Goal: Task Accomplishment & Management: Manage account settings

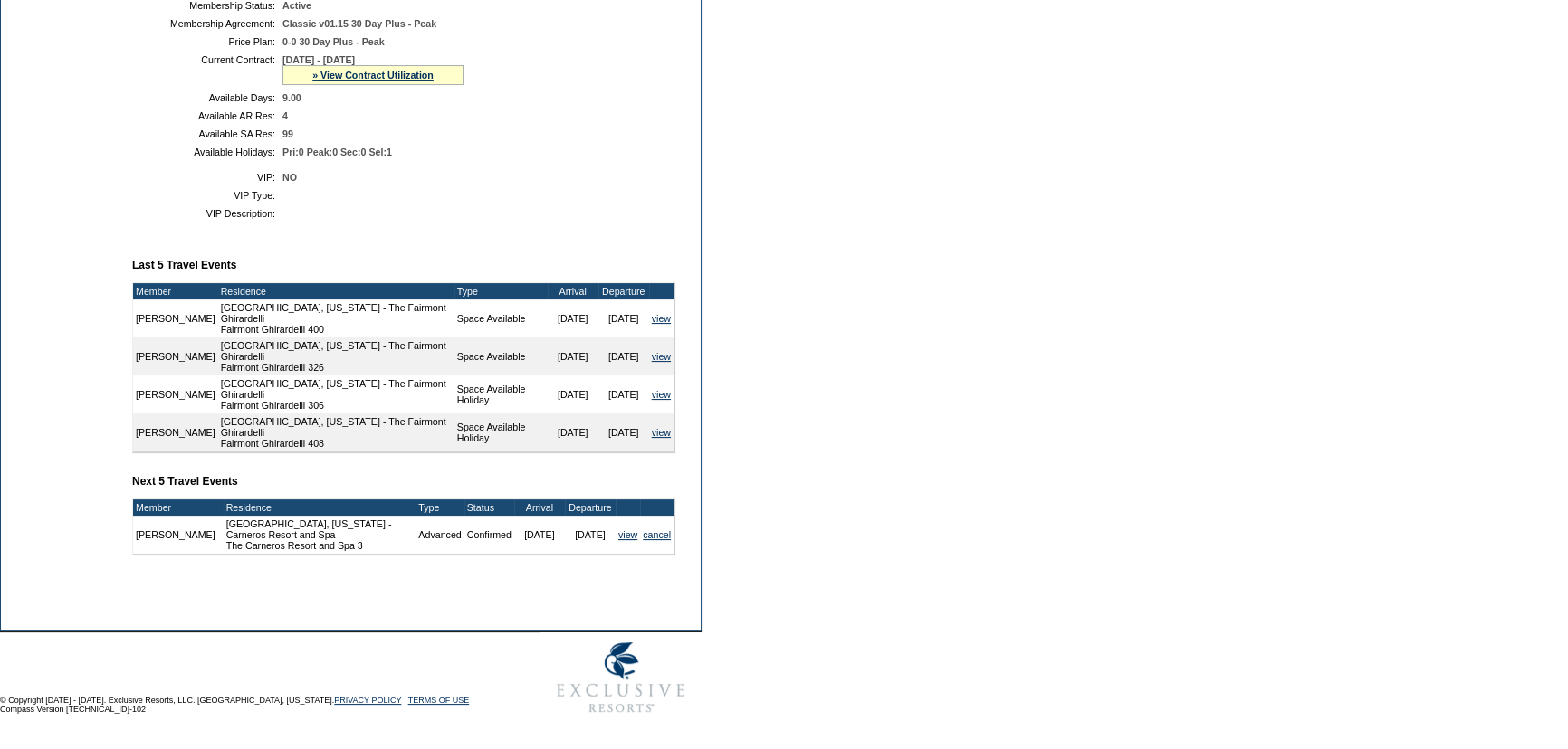
scroll to position [473, 0]
click at [400, 231] on td "Member Account Details Primary Member: Member Since: [DATE] Member Name: [PERSO…" at bounding box center [410, 179] width 558 height 817
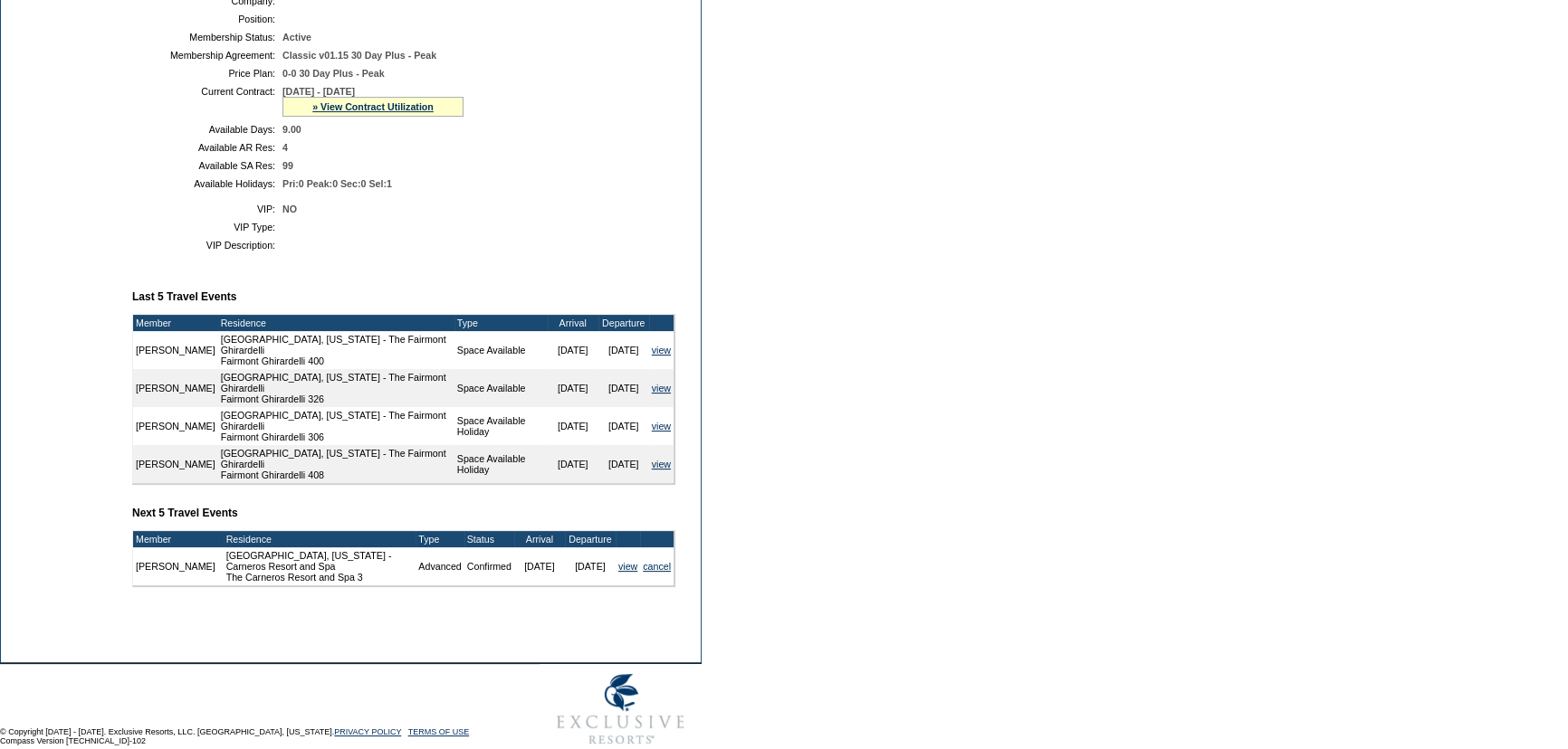
scroll to position [391, 0]
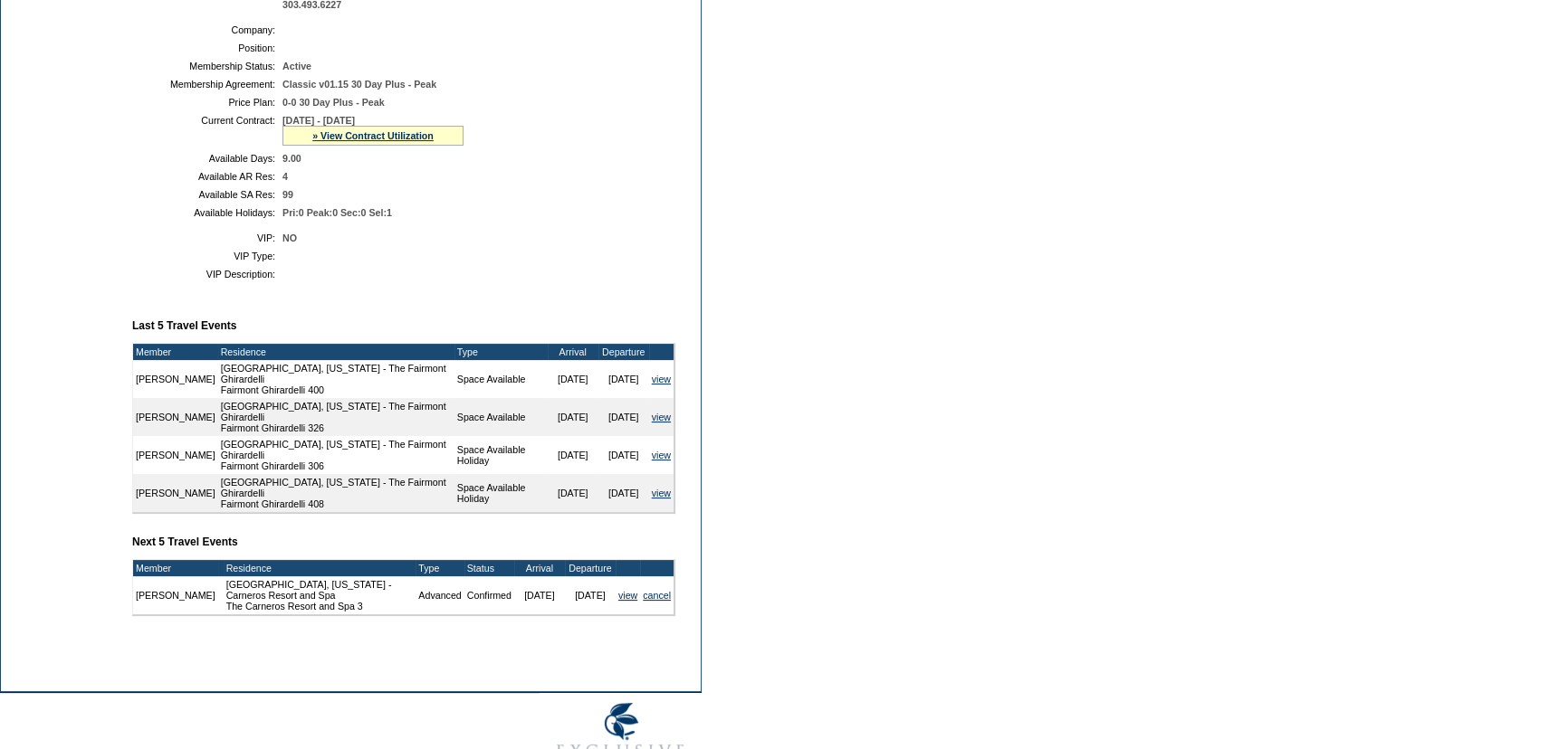
click at [432, 206] on table "Company: Position: Membership Status: Active Membership Agreement: Classic v01.…" at bounding box center [404, 121] width 543 height 209
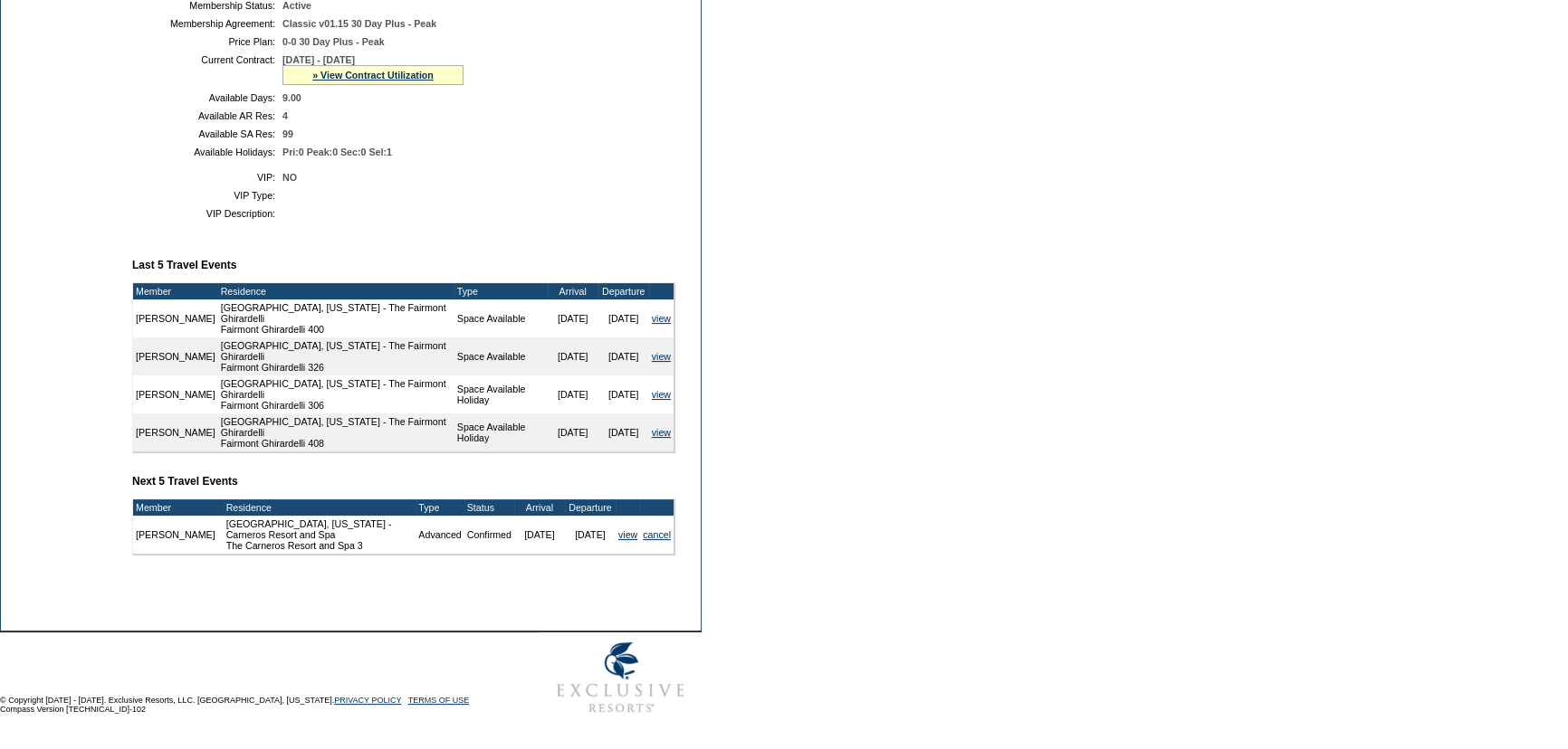
scroll to position [473, 0]
click at [677, 157] on td "Member Account Details Primary Member: Member Since: [DATE] Member Name: [PERSO…" at bounding box center [410, 179] width 558 height 817
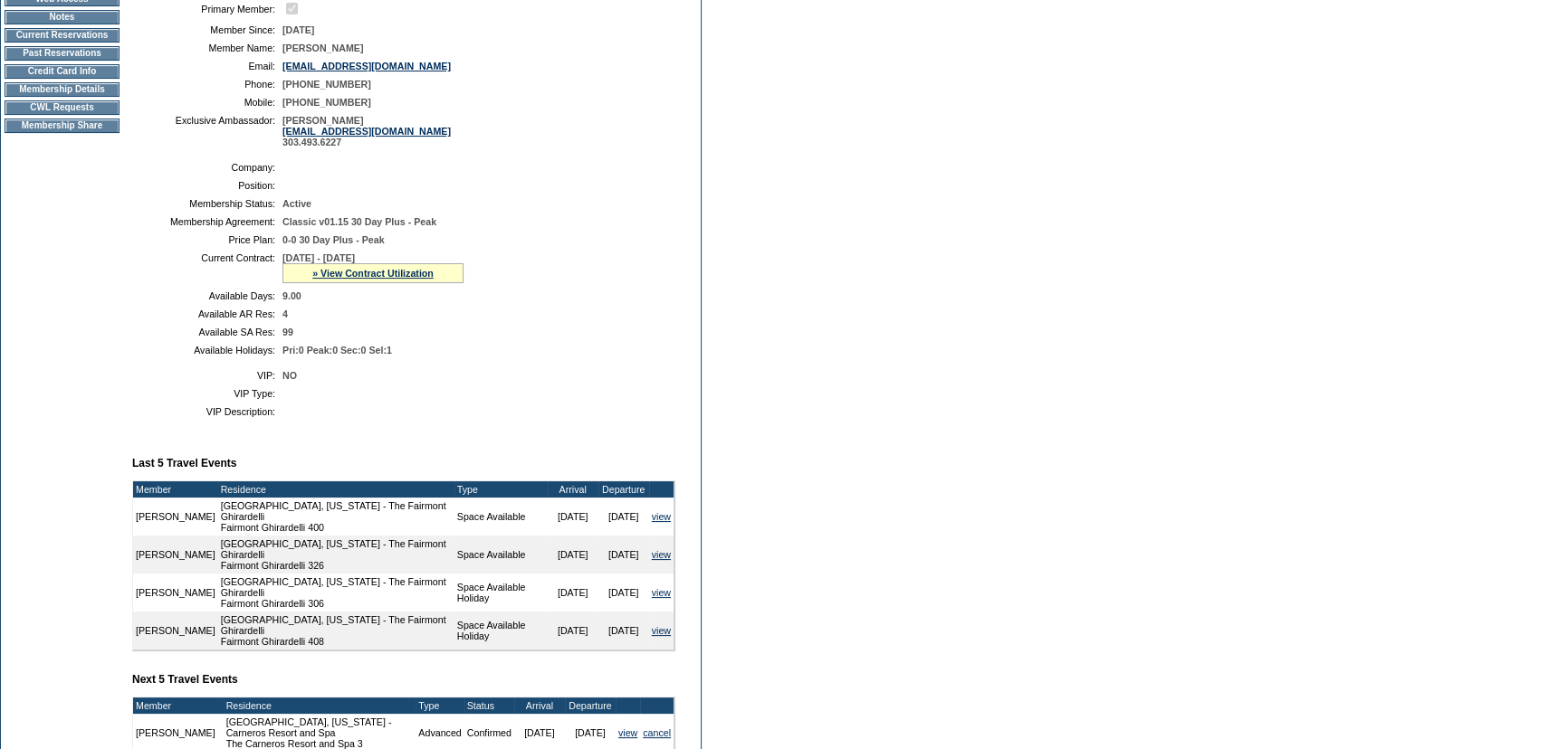
scroll to position [226, 0]
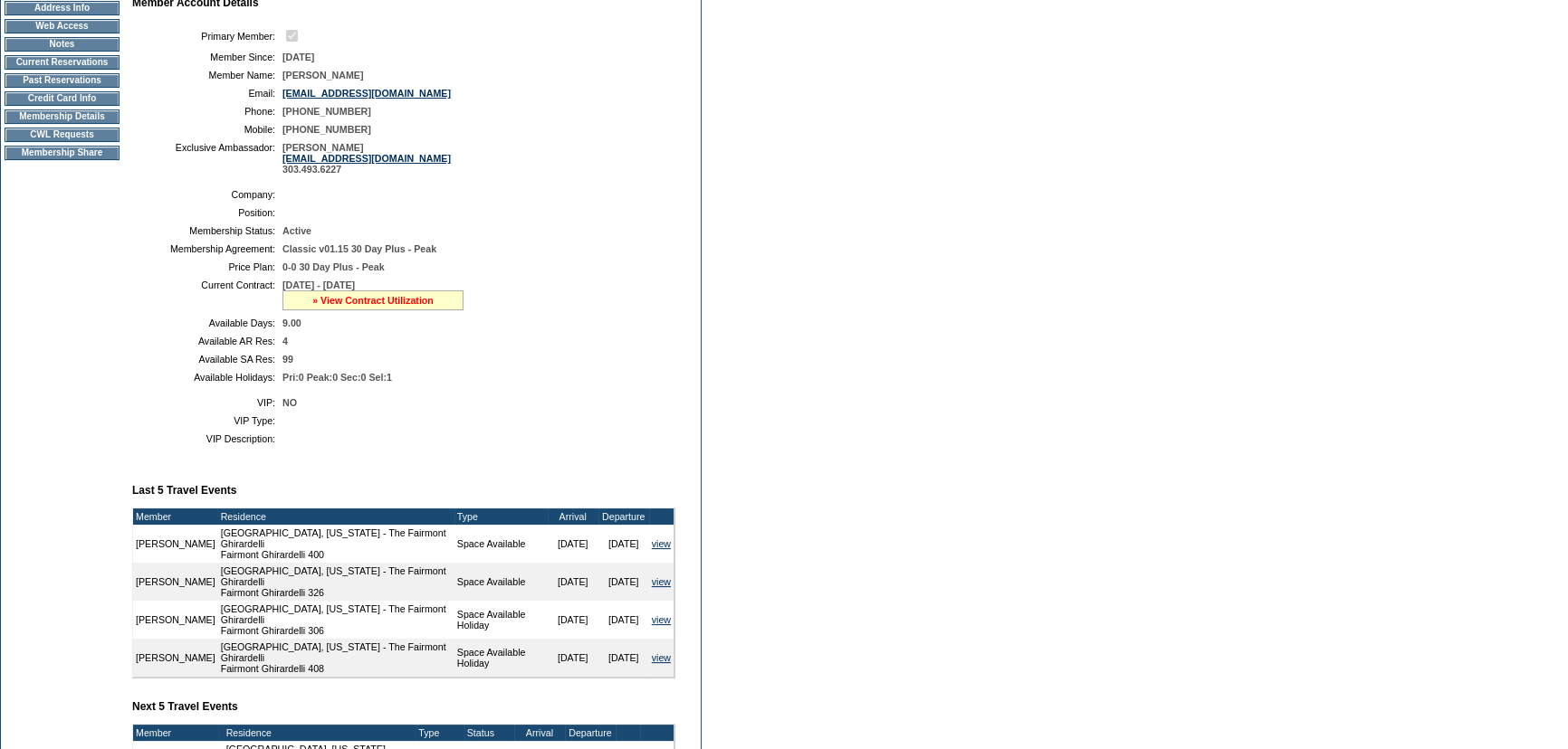
click at [386, 306] on link "» View Contract Utilization" at bounding box center [373, 300] width 121 height 11
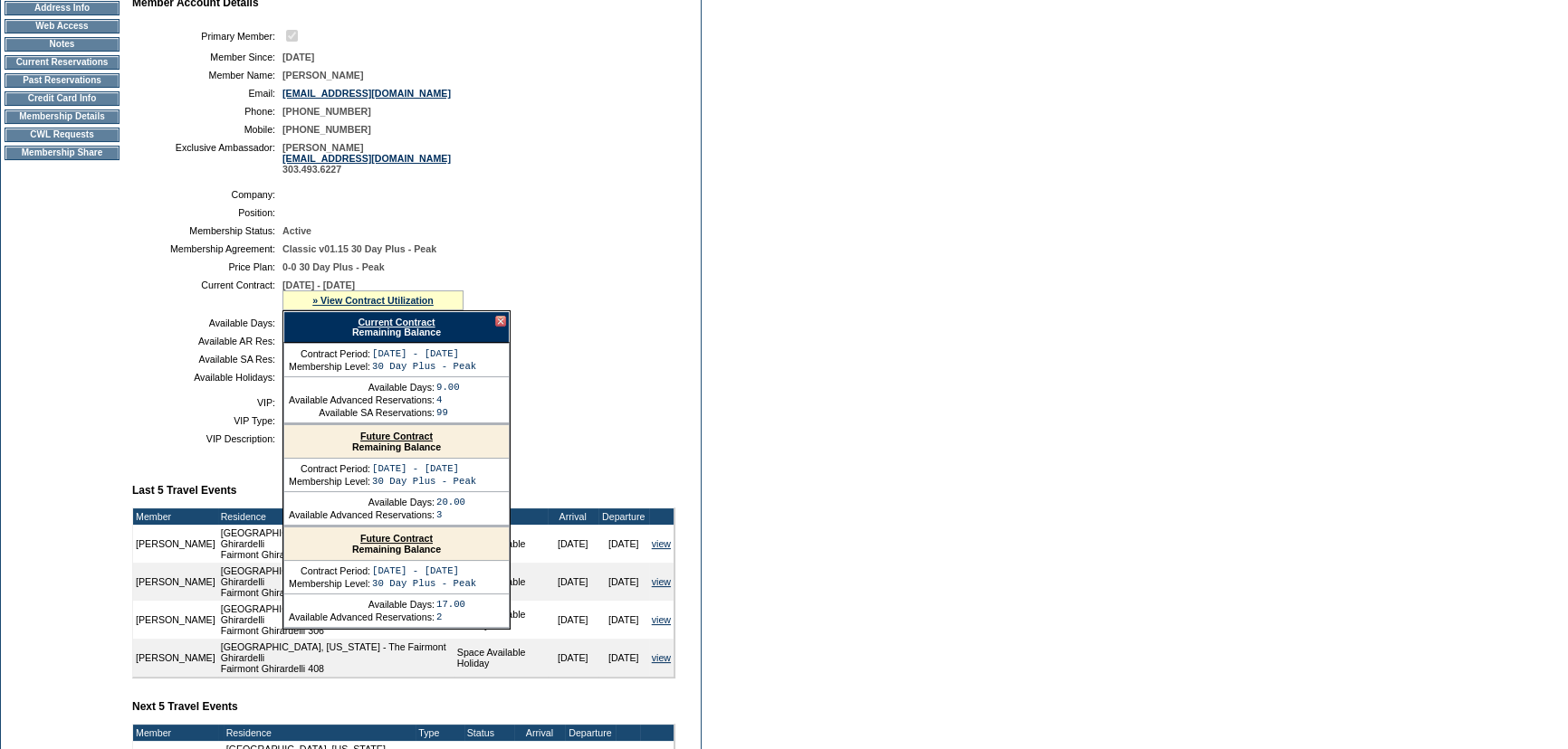
click at [391, 325] on link "Current Contract" at bounding box center [395, 322] width 77 height 11
click at [502, 322] on div at bounding box center [500, 321] width 11 height 11
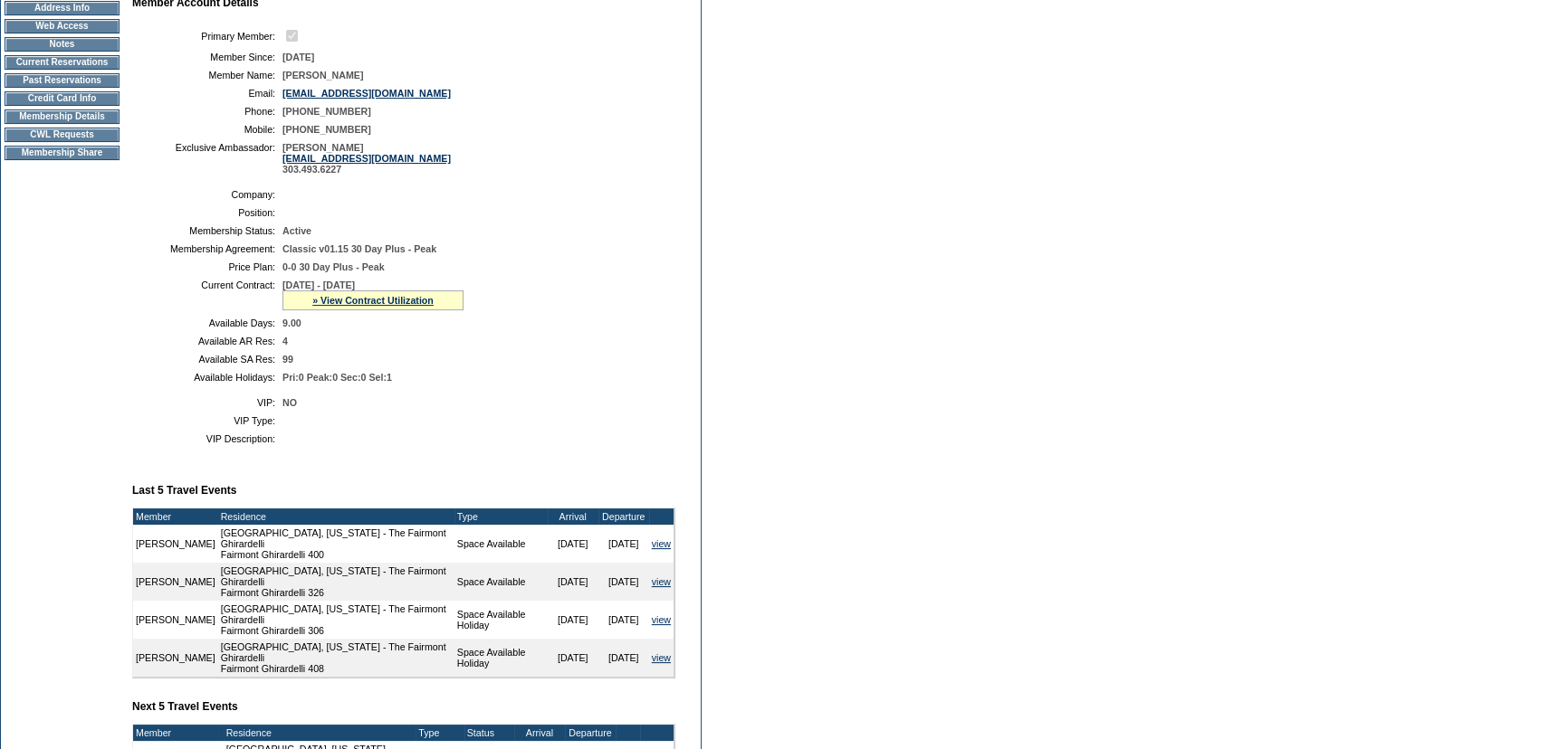
click at [568, 328] on td "9.00" at bounding box center [474, 322] width 385 height 11
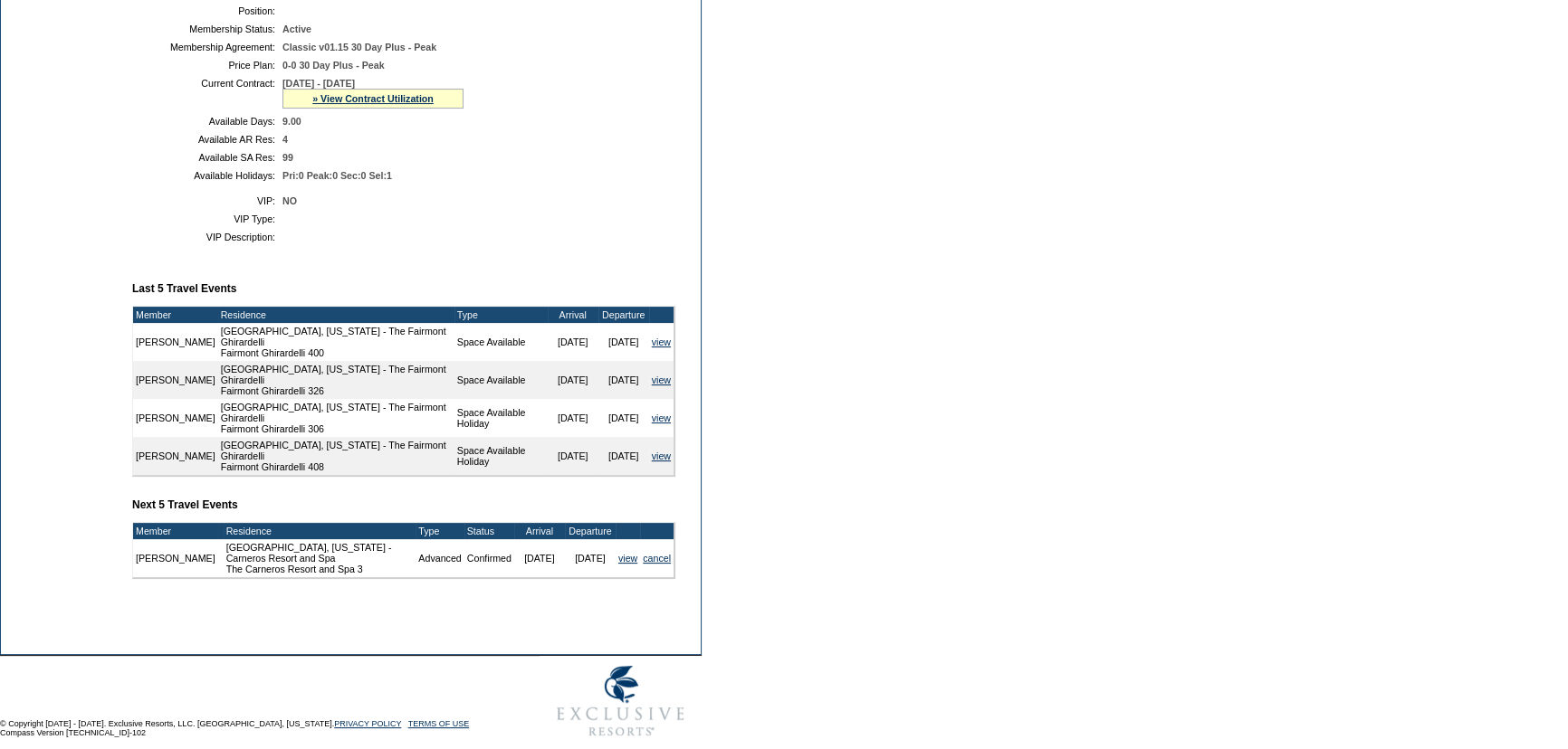
scroll to position [391, 0]
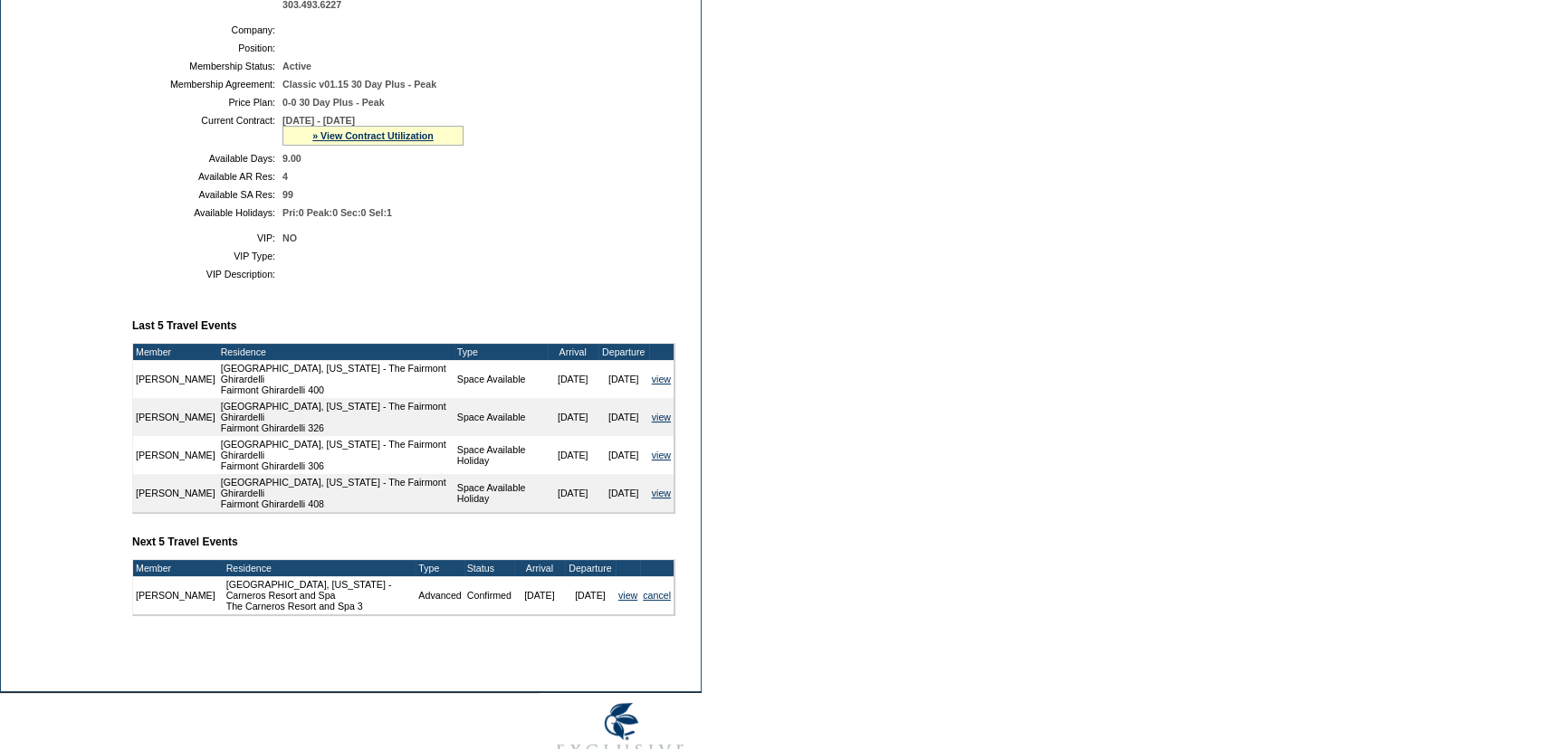
click at [515, 278] on td at bounding box center [474, 274] width 385 height 11
click at [417, 192] on td "99" at bounding box center [474, 194] width 385 height 11
click at [564, 242] on td "NO" at bounding box center [474, 238] width 385 height 11
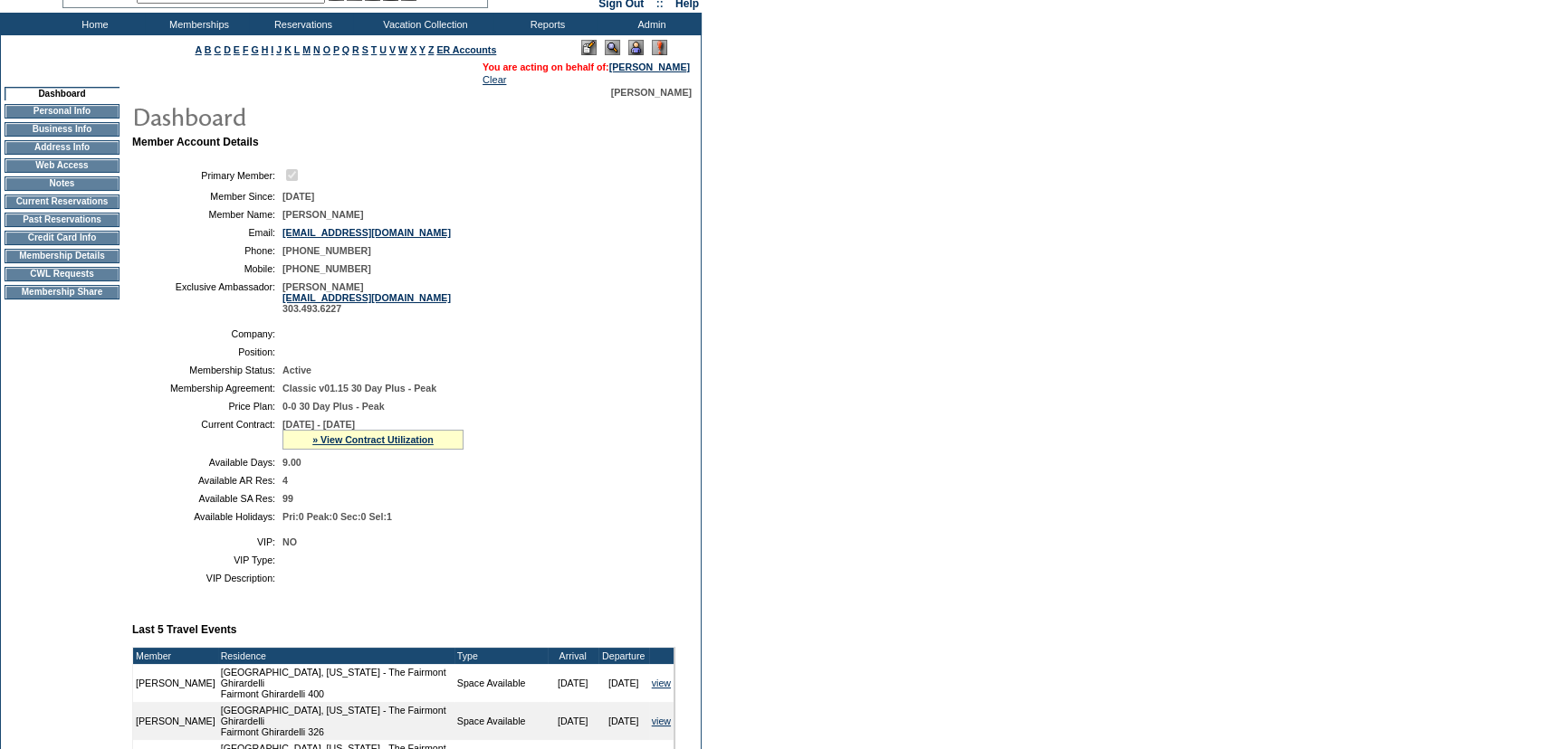
scroll to position [62, 0]
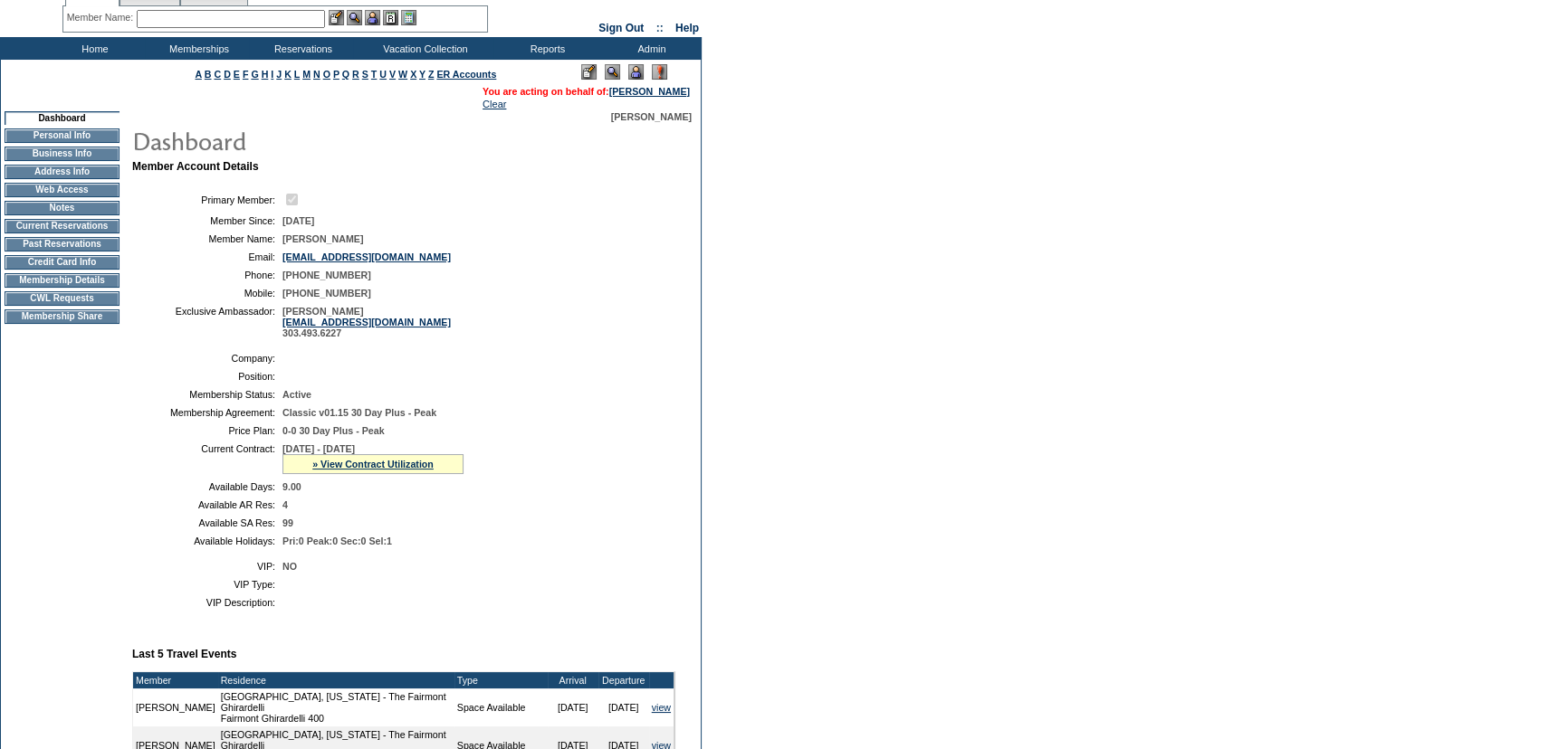
click at [108, 304] on td "CWL Requests" at bounding box center [62, 298] width 114 height 15
